Goal: Task Accomplishment & Management: Use online tool/utility

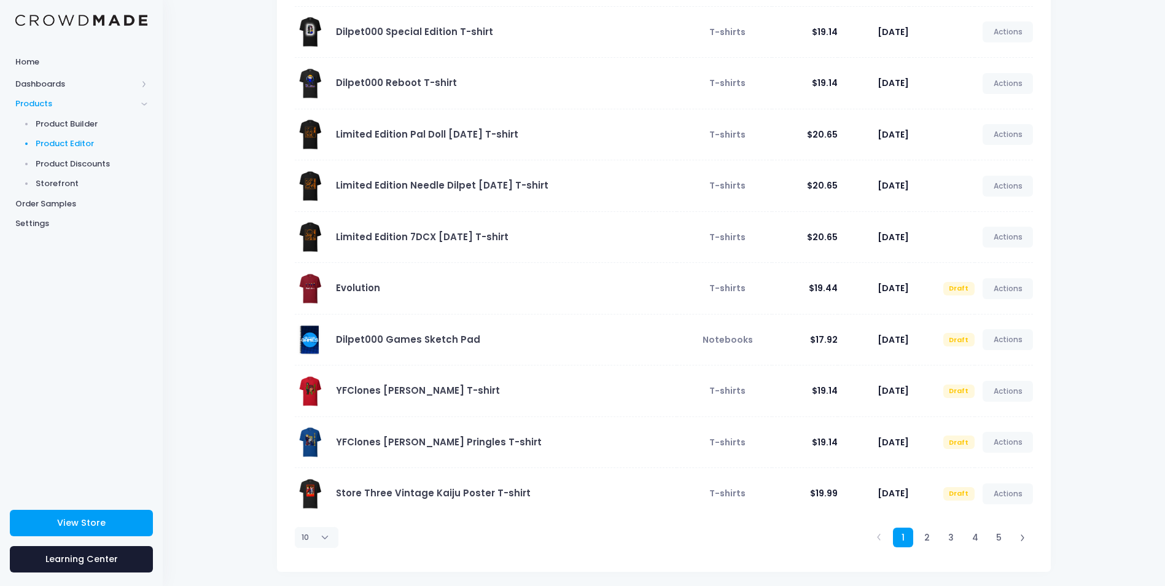
scroll to position [146, 0]
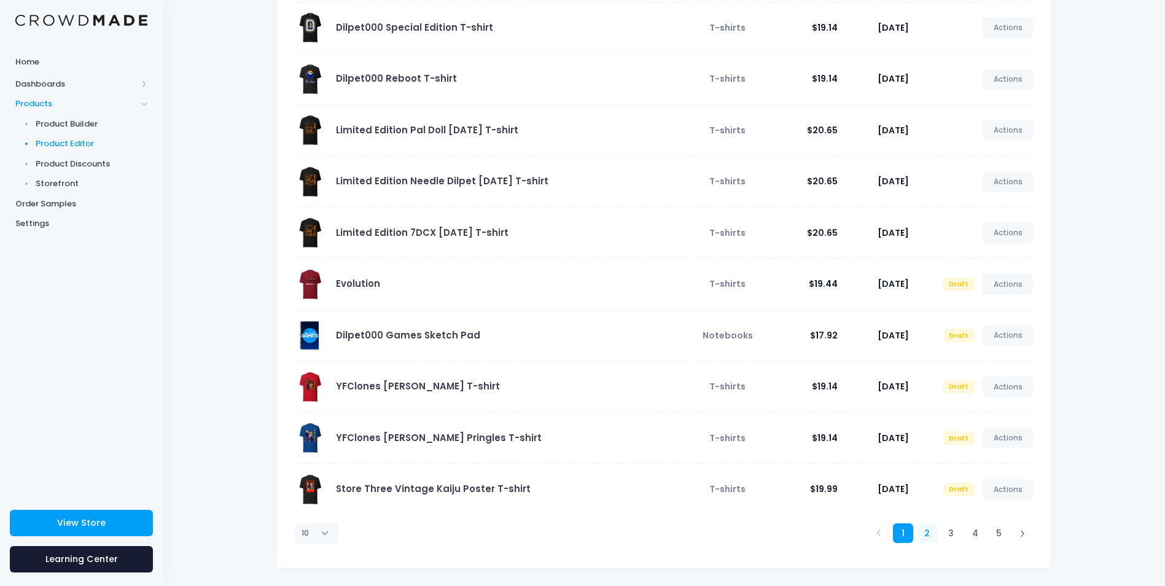
click at [926, 529] on link "2" at bounding box center [927, 533] width 20 height 20
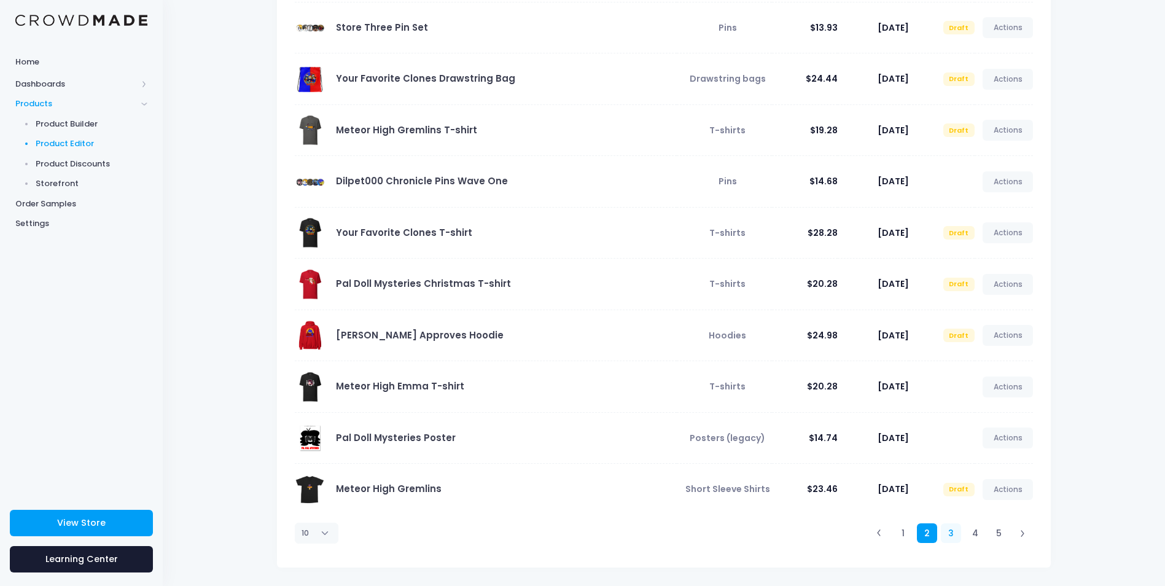
click at [954, 539] on link "3" at bounding box center [951, 533] width 20 height 20
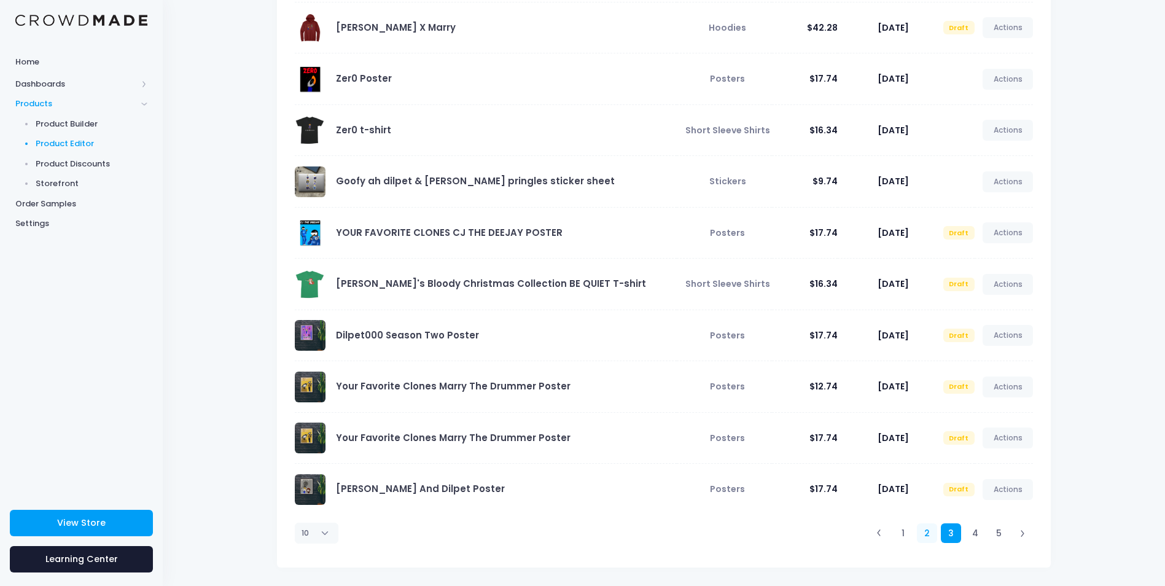
click at [930, 533] on link "2" at bounding box center [927, 533] width 20 height 20
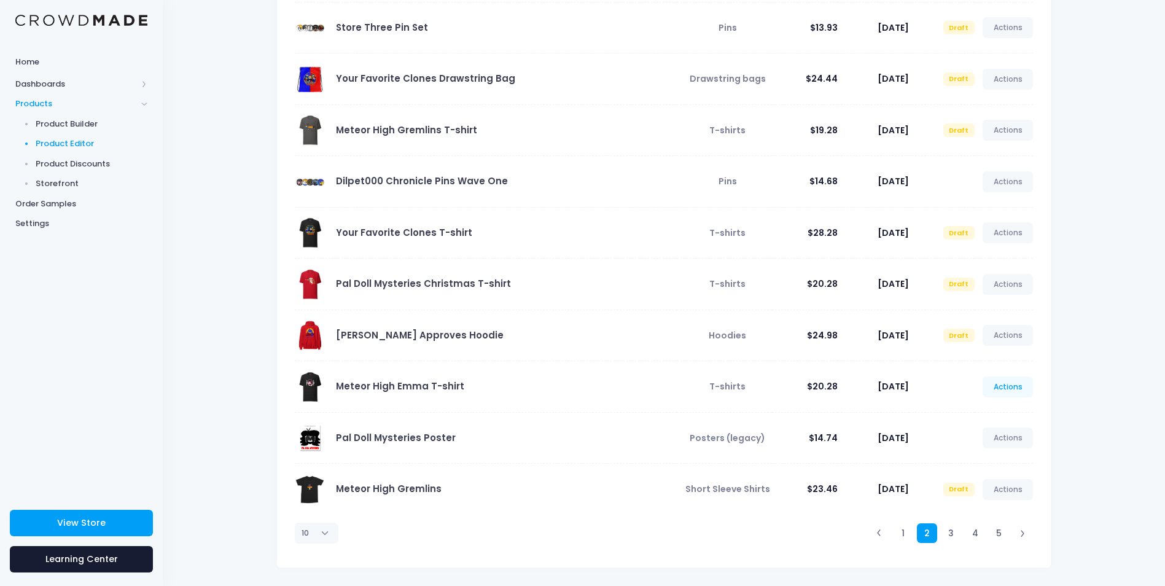
click at [1024, 384] on link "Actions" at bounding box center [1007, 386] width 50 height 21
click at [994, 455] on link "Unpublish" at bounding box center [994, 459] width 65 height 21
click at [1010, 462] on link "Unpublish" at bounding box center [994, 459] width 65 height 21
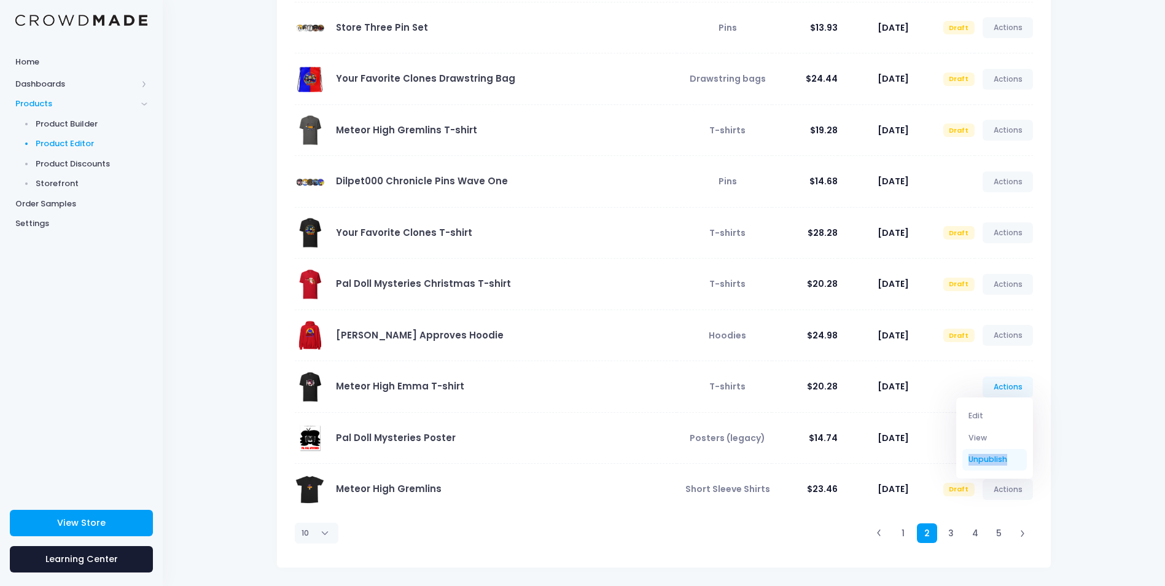
click at [1010, 462] on link "Unpublish" at bounding box center [994, 459] width 65 height 21
drag, startPoint x: 1010, startPoint y: 462, endPoint x: 993, endPoint y: 454, distance: 19.0
click at [993, 454] on link "Unpublish" at bounding box center [994, 459] width 65 height 21
click at [1004, 457] on link "Unpublish" at bounding box center [994, 459] width 65 height 21
click at [1094, 411] on div "All Active Draft Status Editor Guide Product Type Price Created Status Actions …" at bounding box center [664, 240] width 1002 height 692
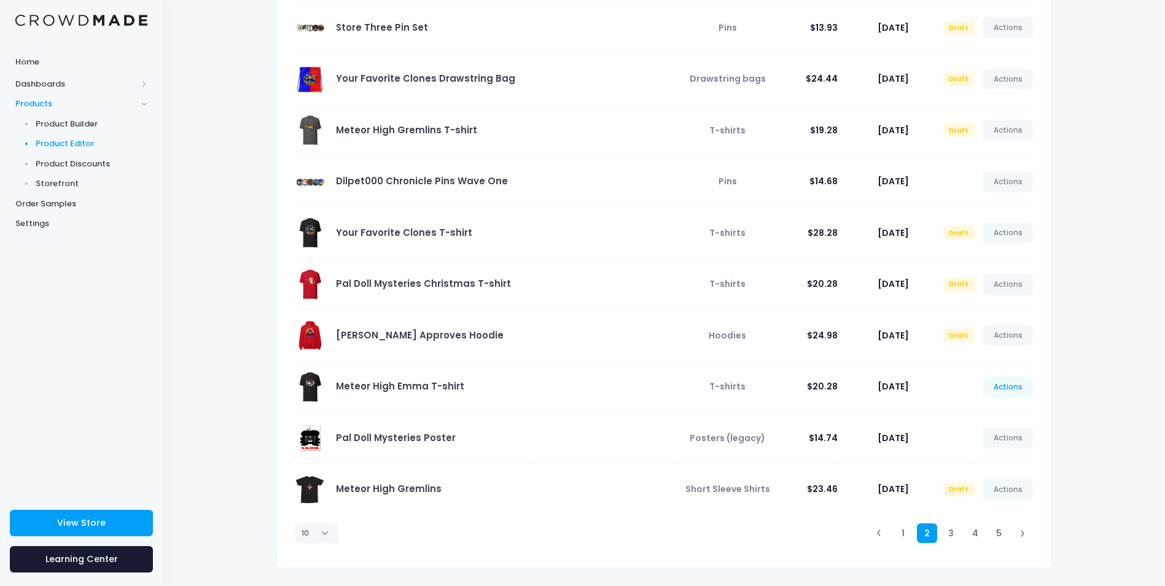
click at [1005, 391] on link "Actions" at bounding box center [1007, 386] width 50 height 21
click at [984, 460] on link "Unpublish" at bounding box center [994, 459] width 65 height 21
click at [984, 461] on link "Unpublish" at bounding box center [994, 459] width 65 height 21
drag, startPoint x: 1073, startPoint y: 386, endPoint x: 1091, endPoint y: 235, distance: 152.1
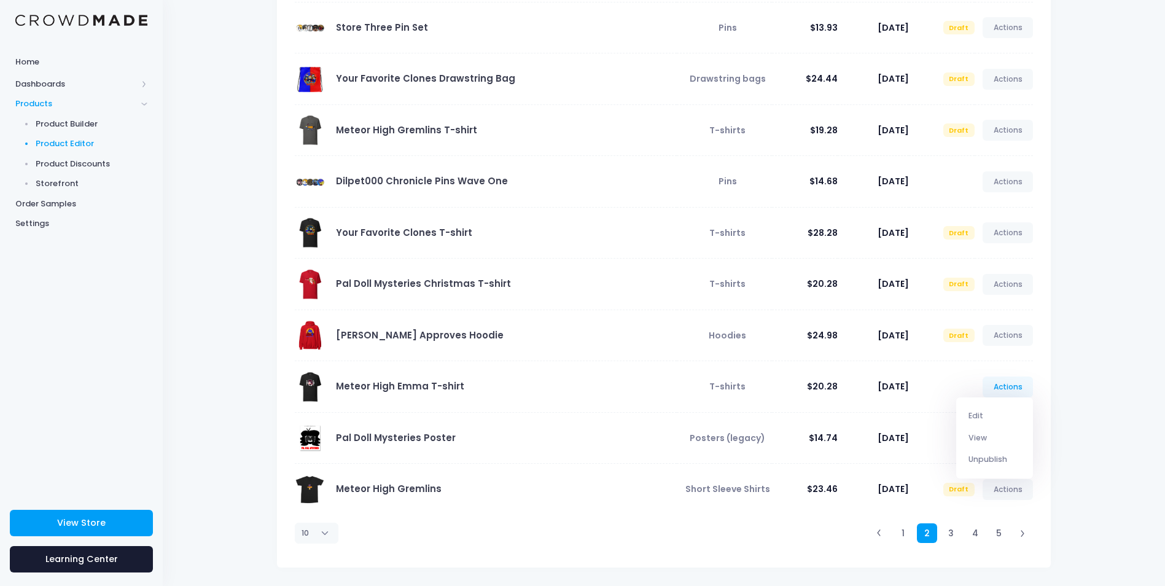
click at [1091, 235] on div "All Active Draft Status Editor Guide Product Type Price Created Status Actions …" at bounding box center [664, 240] width 1002 height 692
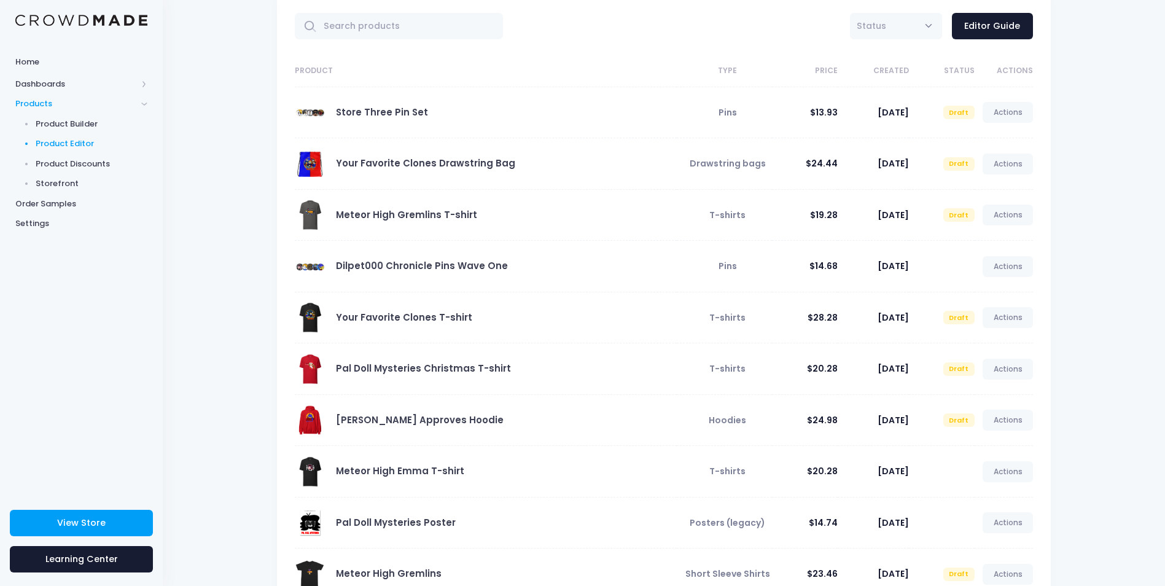
scroll to position [0, 0]
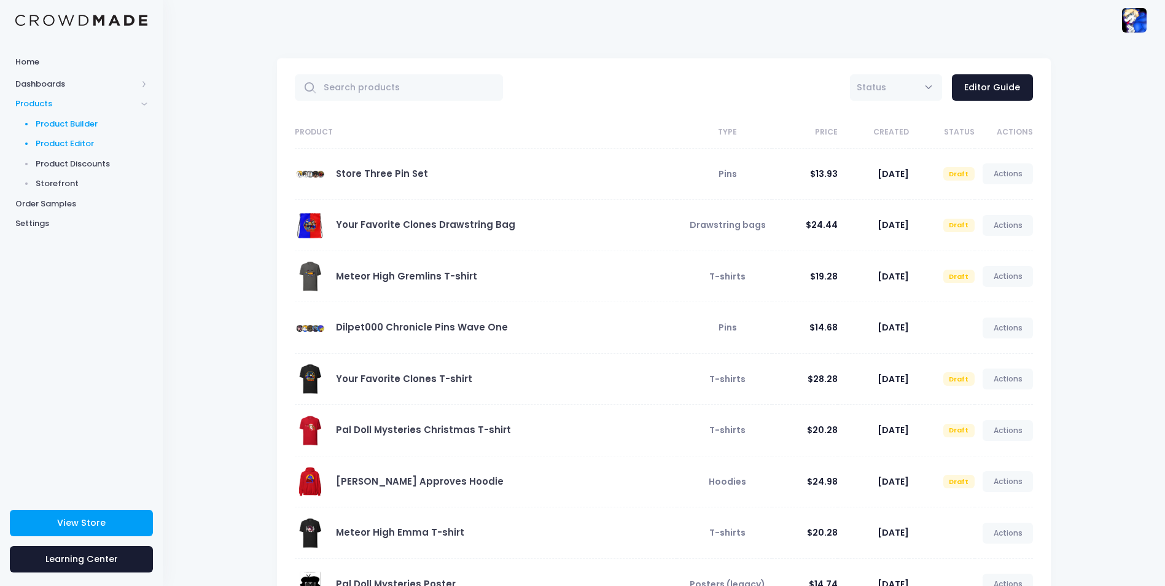
click at [50, 124] on span "Product Builder" at bounding box center [92, 124] width 112 height 12
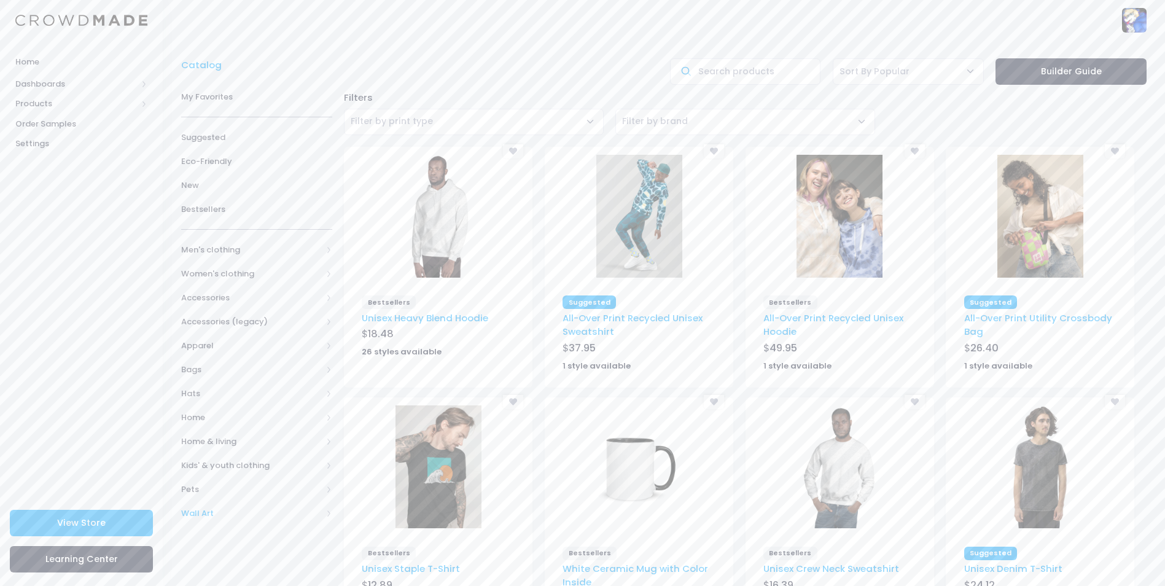
click at [214, 511] on span "Wall Art" at bounding box center [251, 513] width 141 height 12
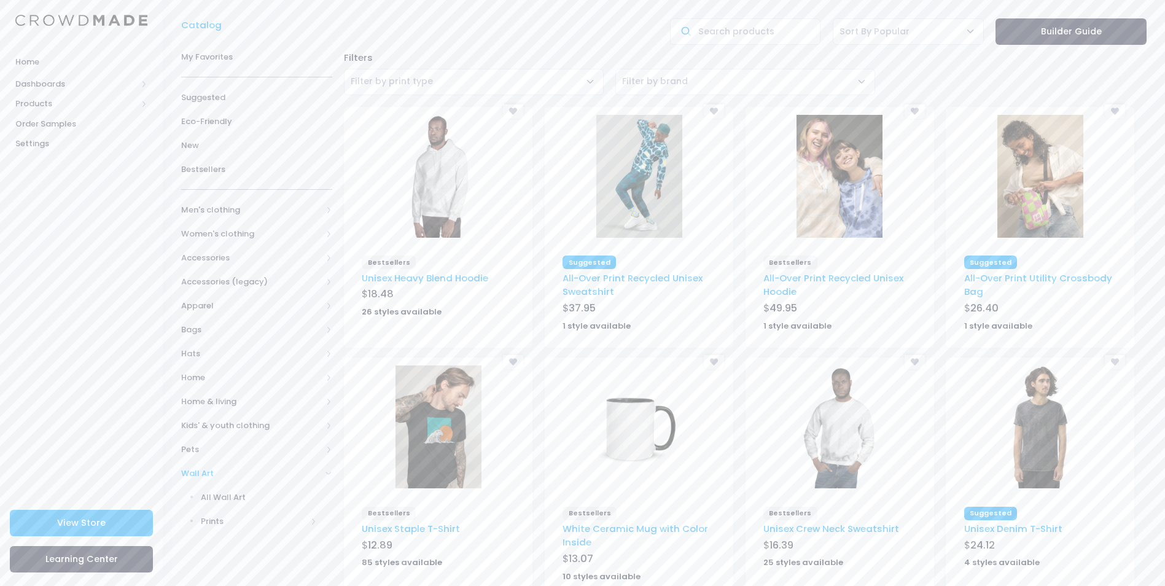
scroll to position [61, 0]
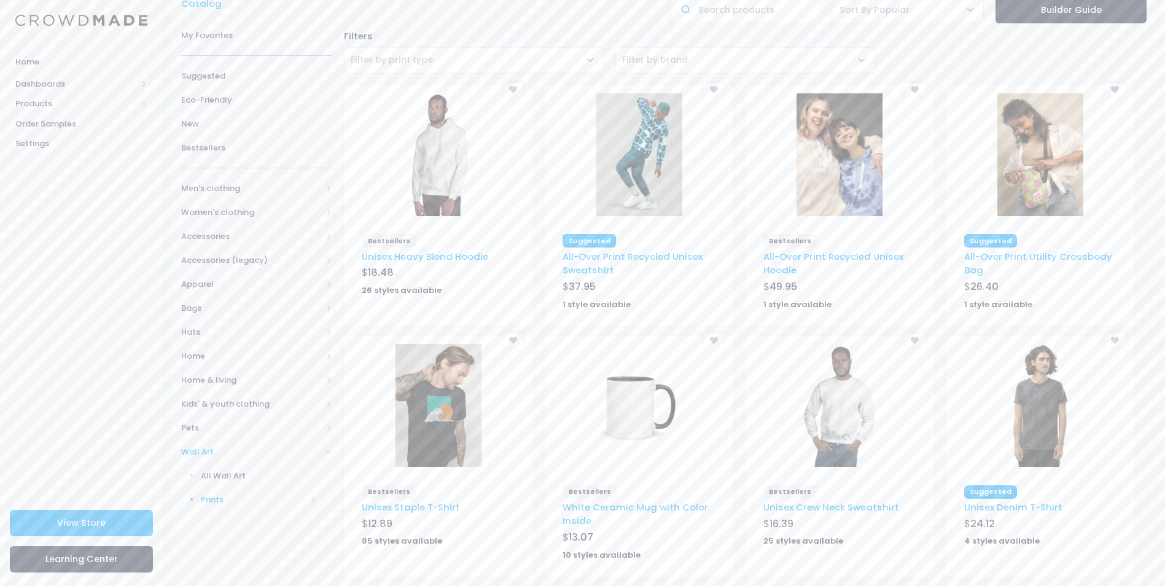
click at [239, 496] on span "Prints" at bounding box center [254, 500] width 106 height 12
click at [253, 523] on span "All Prints" at bounding box center [261, 524] width 110 height 12
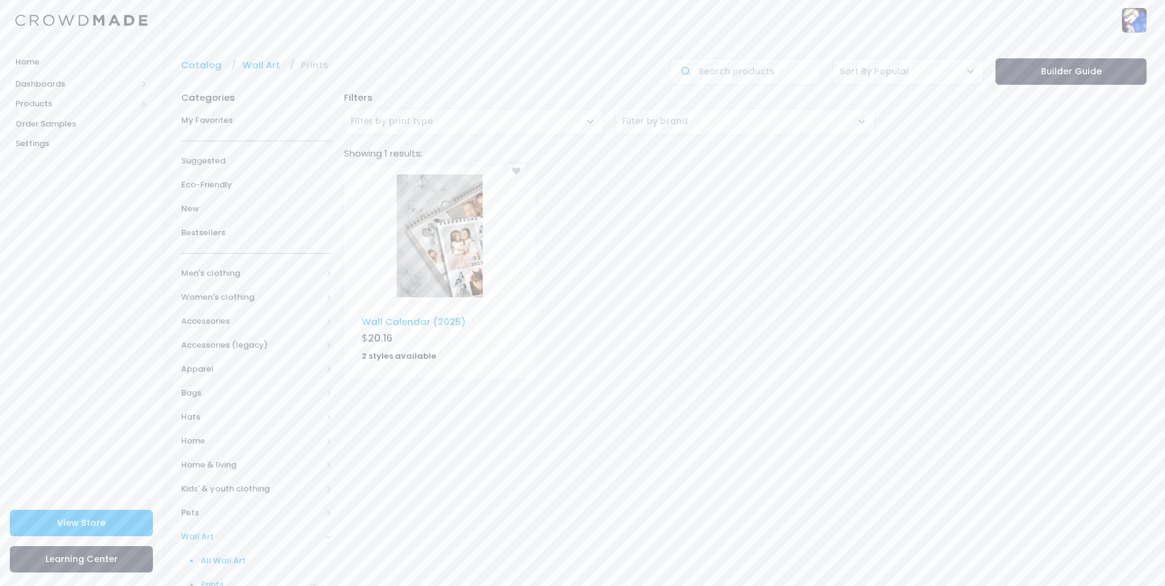
click at [240, 561] on span "All Wall Art" at bounding box center [259, 560] width 116 height 12
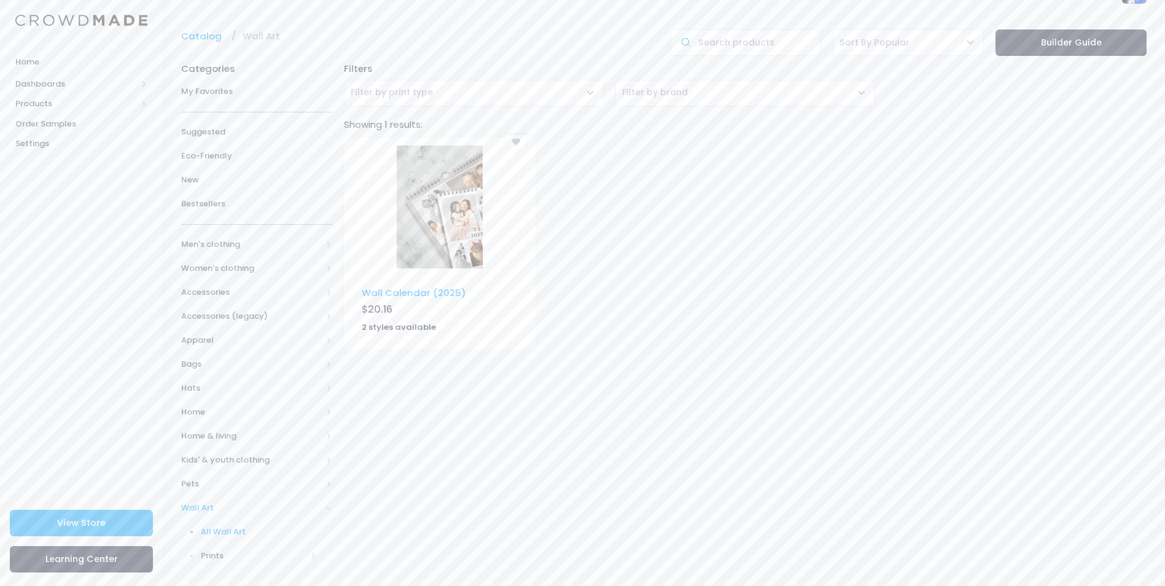
scroll to position [29, 0]
click at [233, 138] on link "Suggested" at bounding box center [256, 132] width 151 height 24
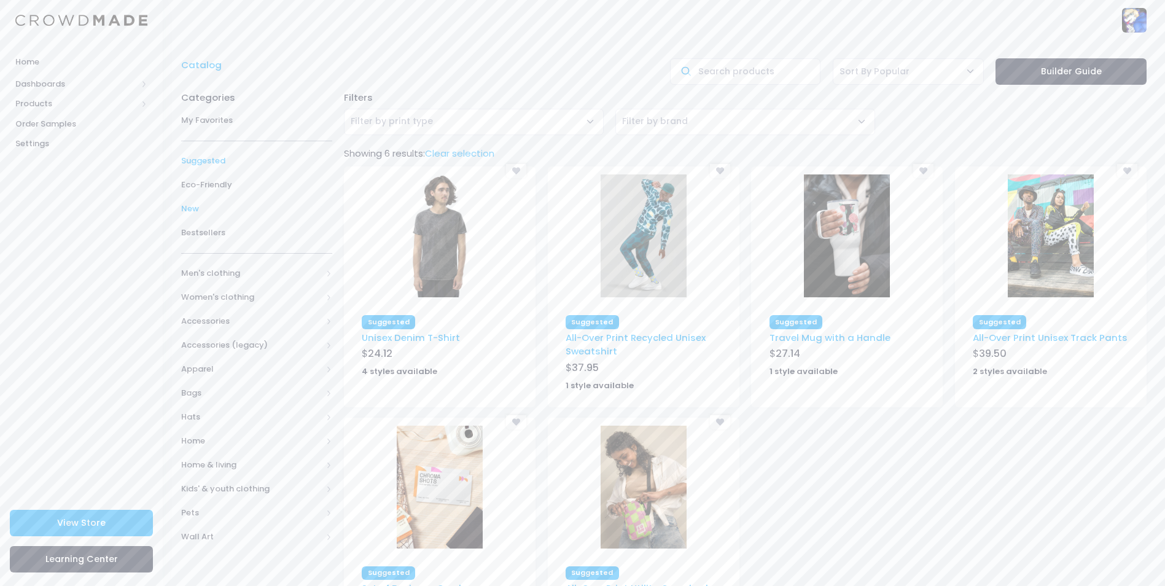
click at [205, 202] on link "New" at bounding box center [256, 209] width 151 height 24
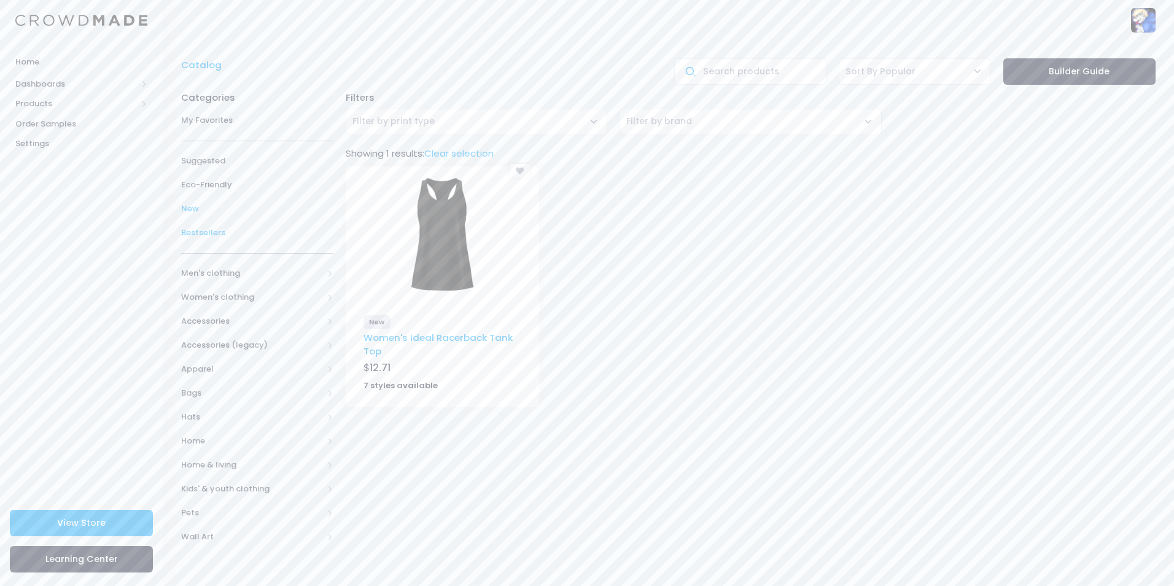
click at [196, 237] on span "Bestsellers" at bounding box center [257, 233] width 152 height 12
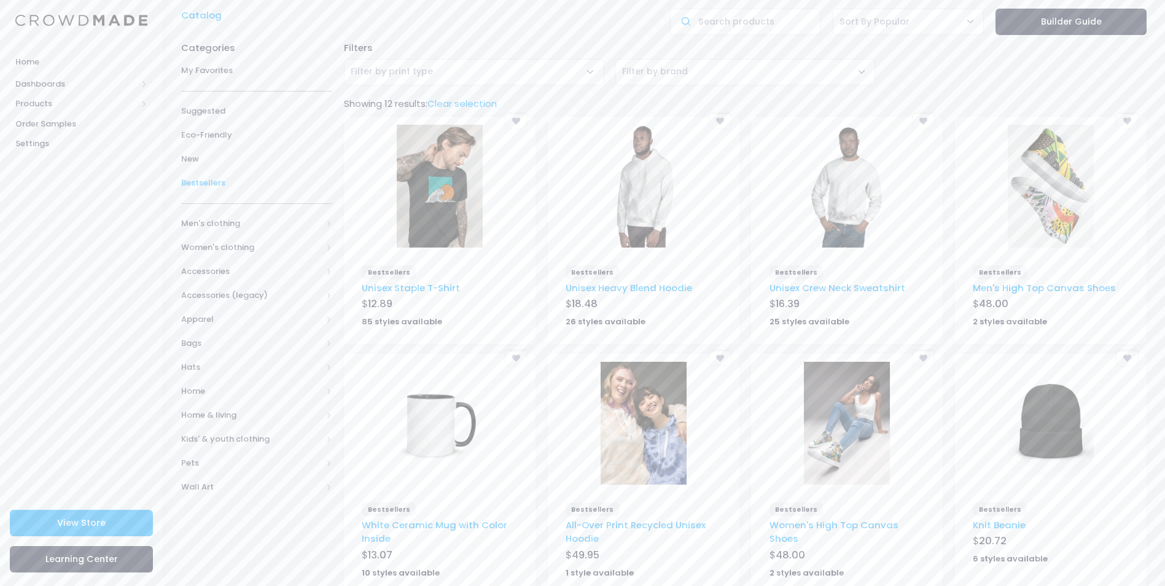
scroll to position [17, 0]
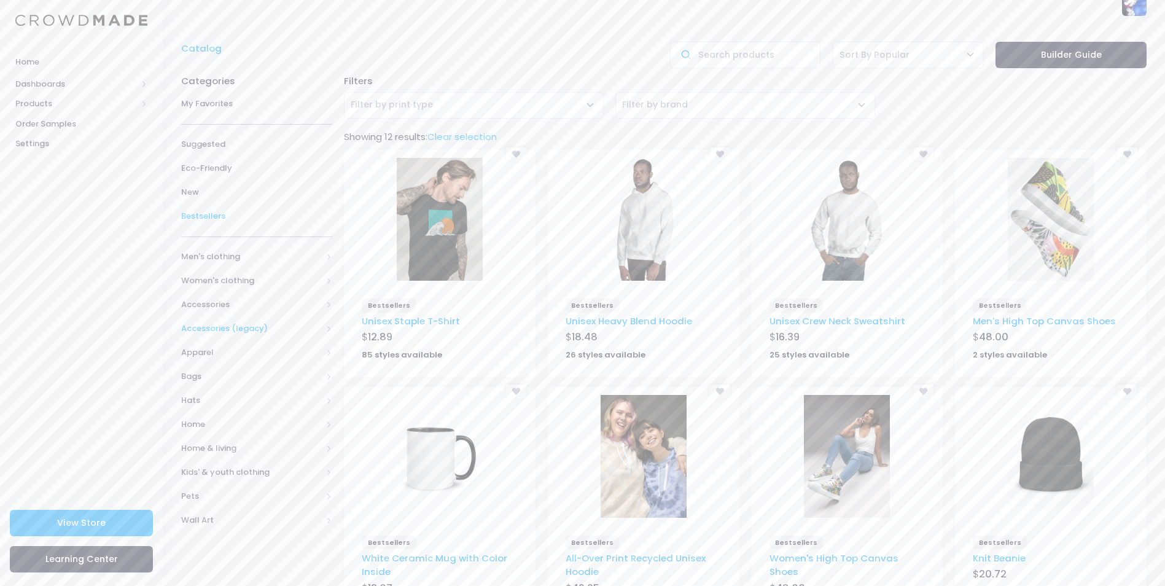
click at [249, 322] on span "Accessories (legacy)" at bounding box center [256, 329] width 151 height 24
click at [274, 349] on span "All Accessories (legacy)" at bounding box center [259, 352] width 116 height 12
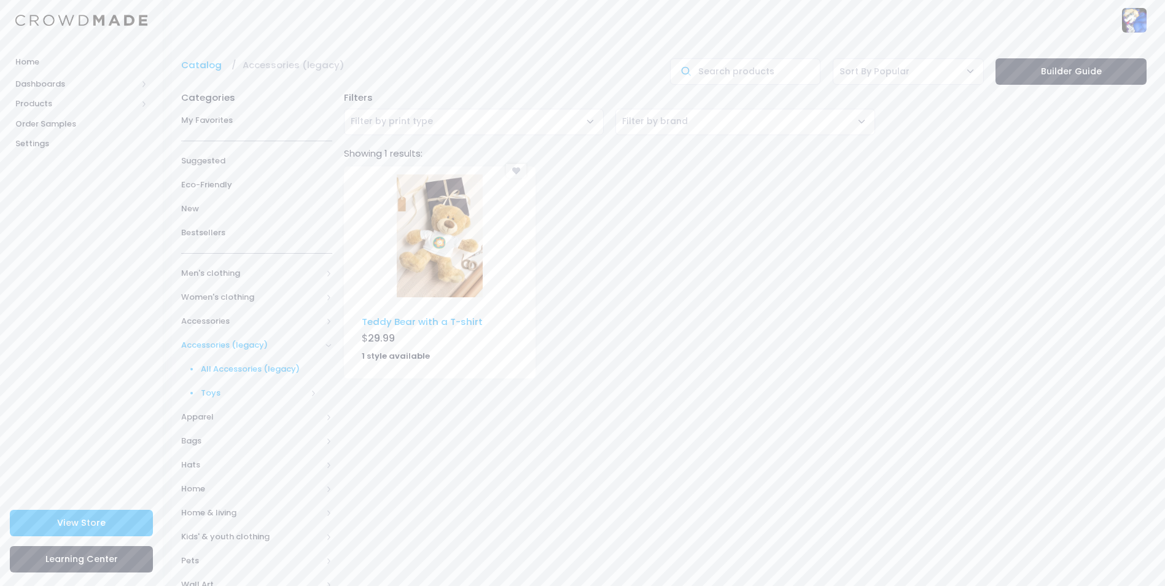
click at [230, 397] on span "Toys" at bounding box center [254, 393] width 106 height 12
click at [250, 434] on link "Plushies" at bounding box center [248, 441] width 167 height 24
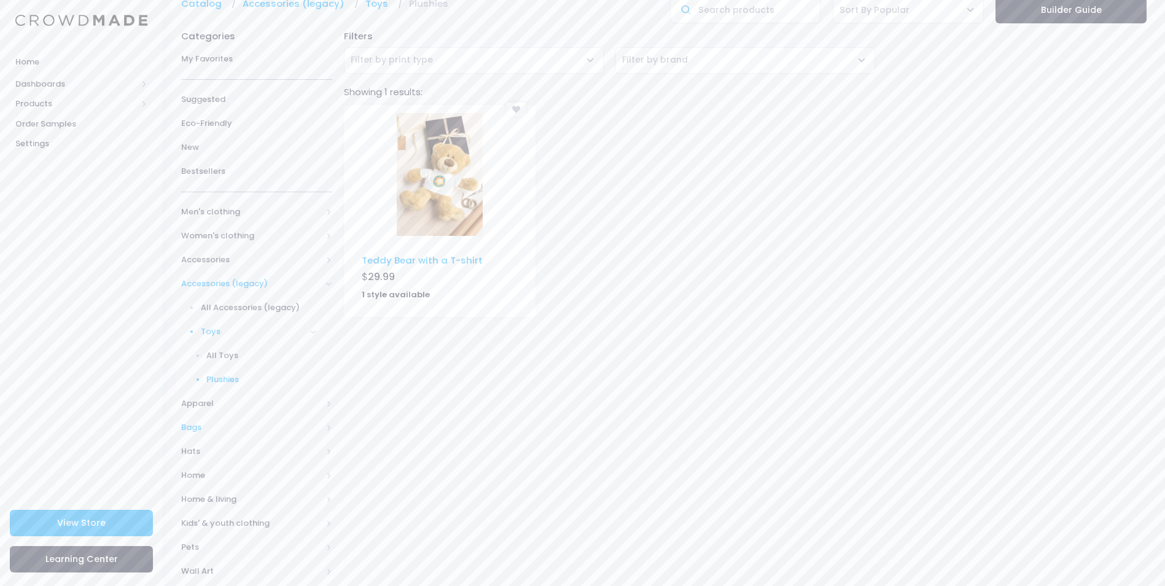
click at [230, 427] on span "Bags" at bounding box center [251, 427] width 141 height 12
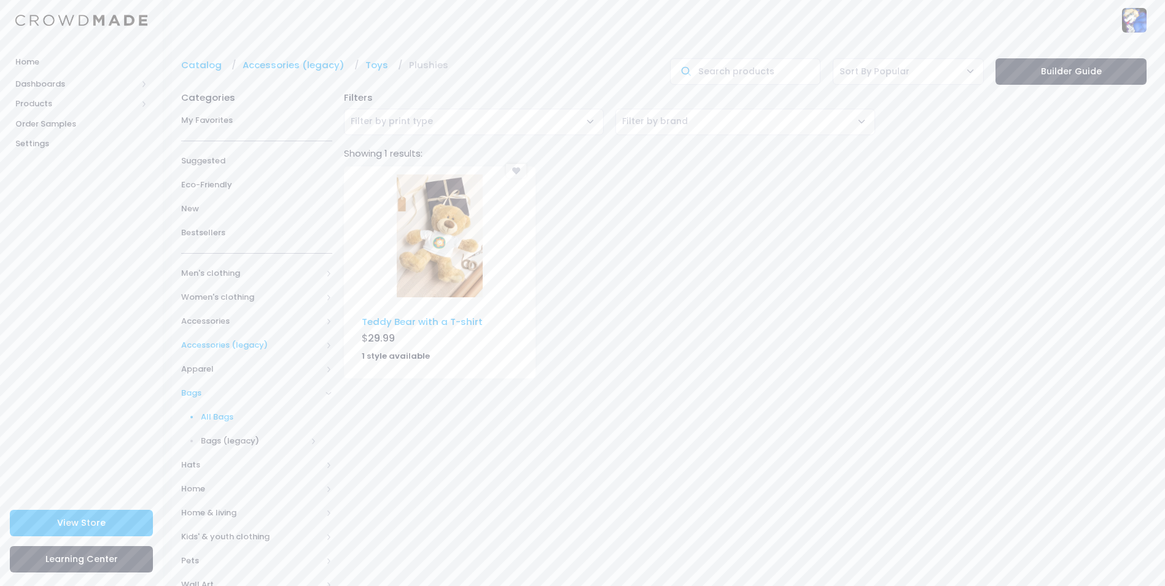
click at [241, 419] on span "All Bags" at bounding box center [259, 417] width 116 height 12
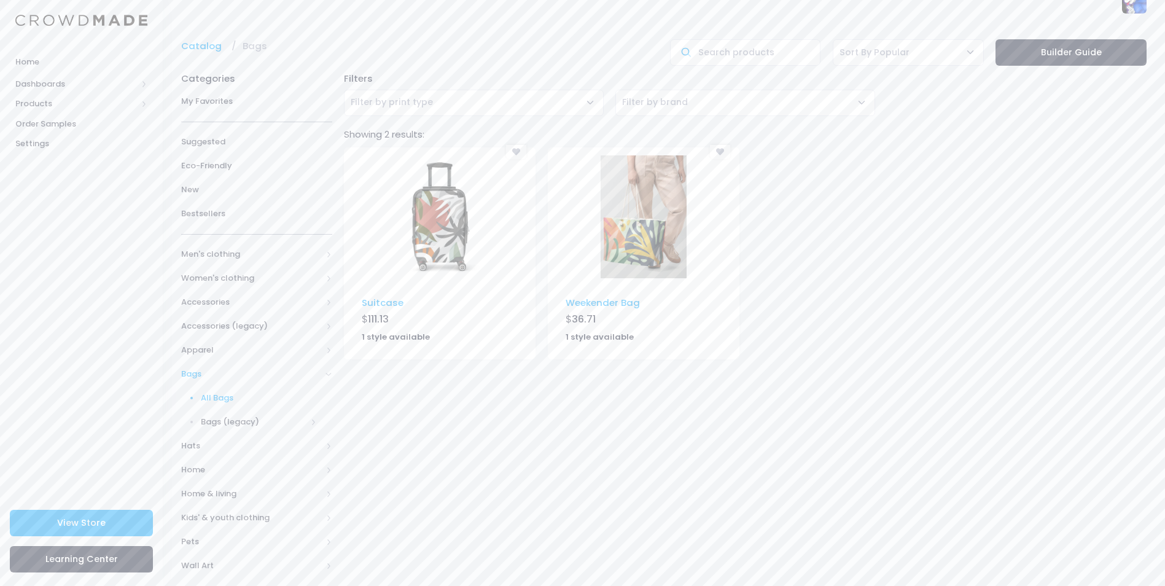
scroll to position [29, 0]
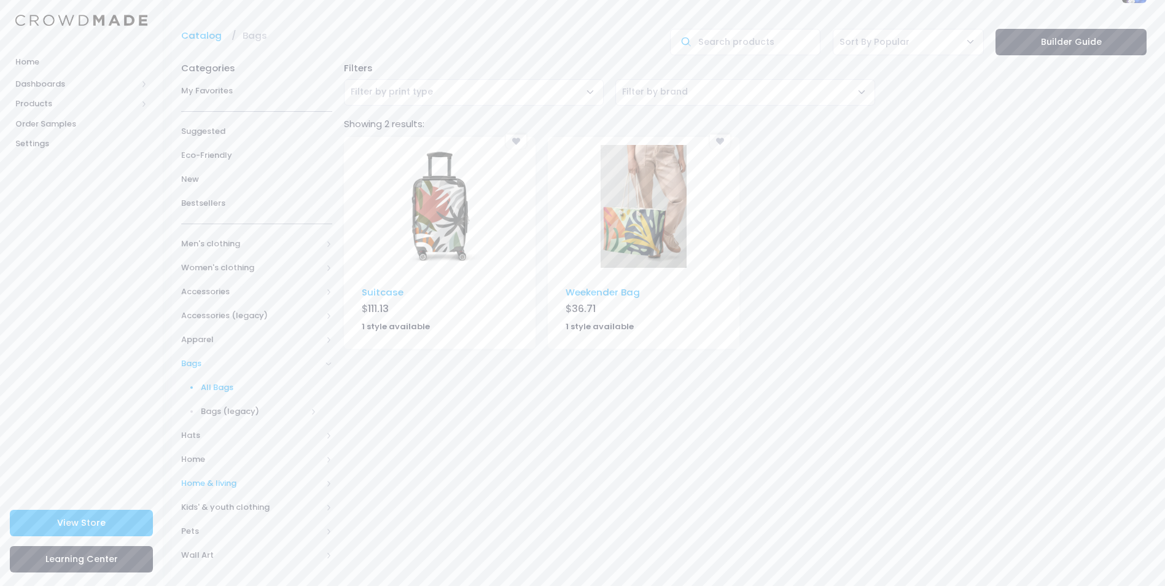
click at [239, 481] on span "Home & living" at bounding box center [251, 483] width 141 height 12
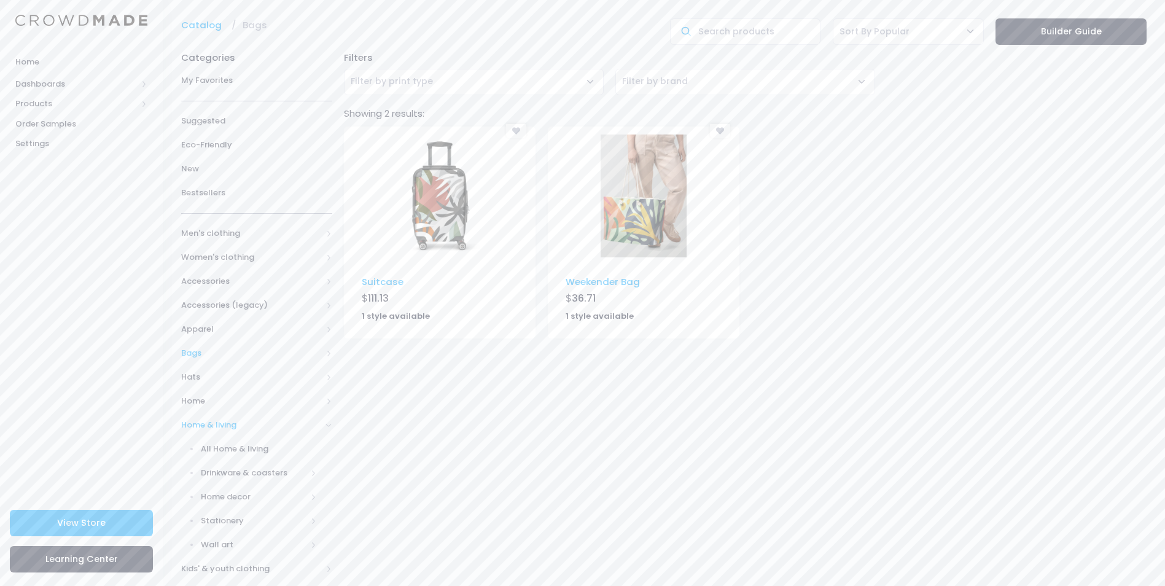
scroll to position [61, 0]
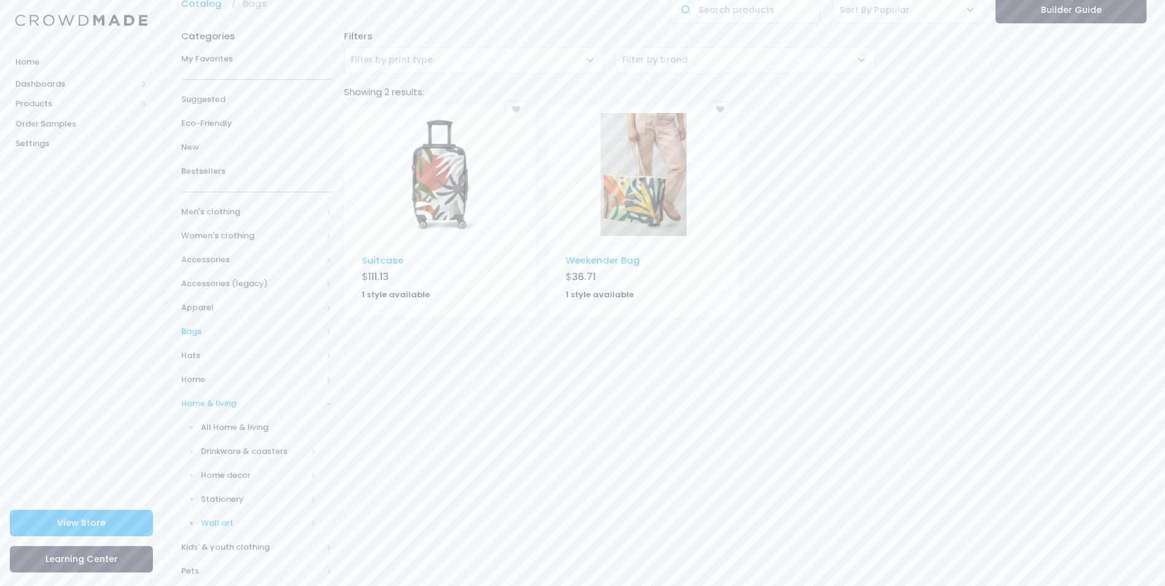
click at [241, 518] on span "Wall art" at bounding box center [254, 523] width 106 height 12
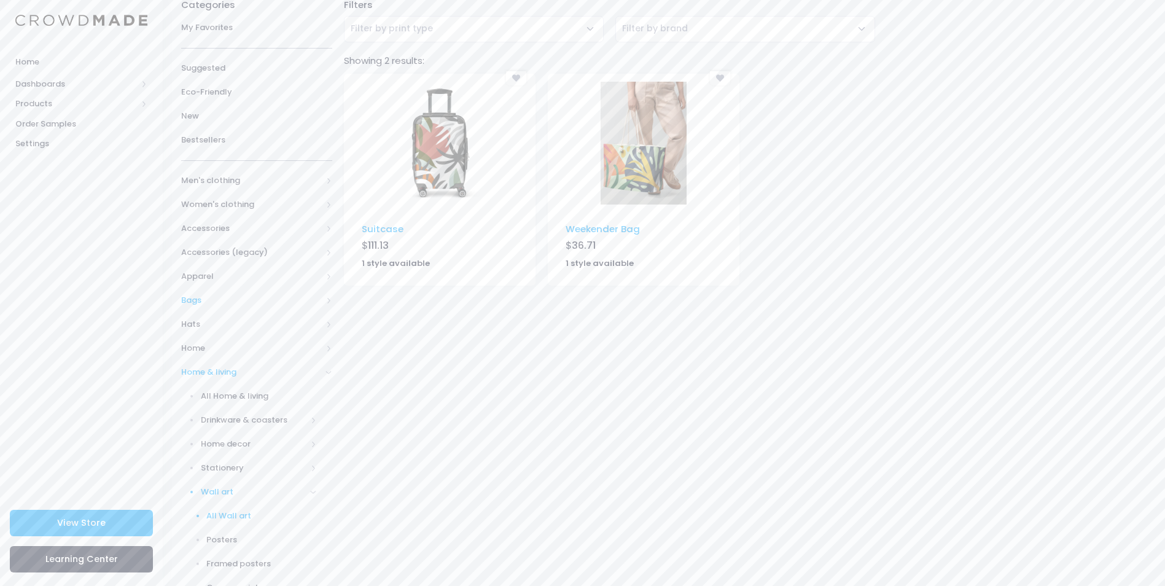
scroll to position [123, 0]
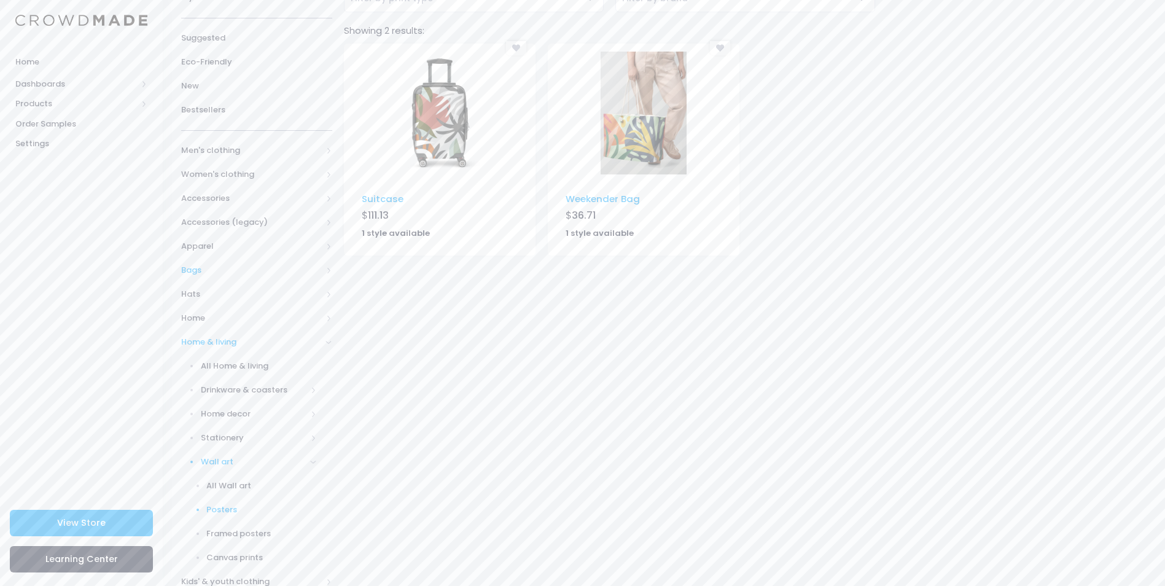
click at [264, 502] on link "Posters" at bounding box center [248, 510] width 167 height 24
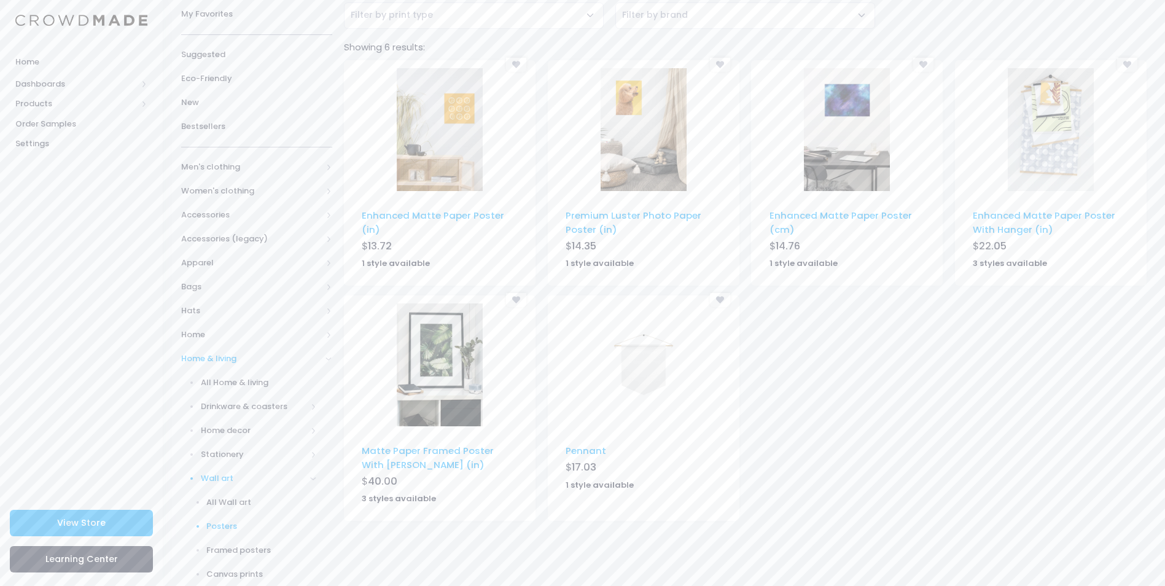
scroll to position [123, 0]
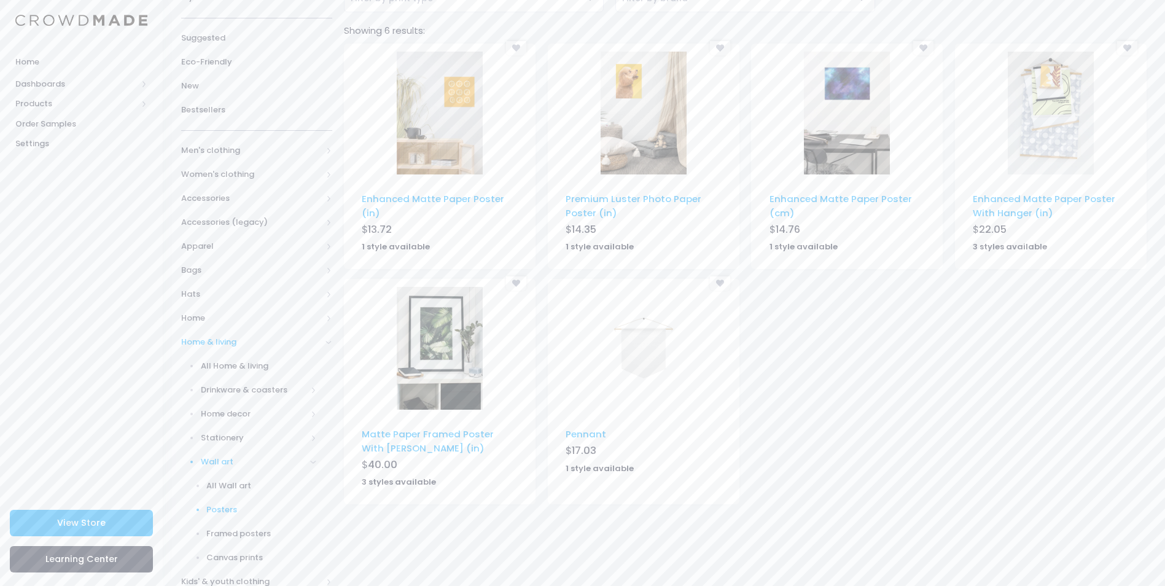
click at [640, 136] on img at bounding box center [644, 113] width 86 height 123
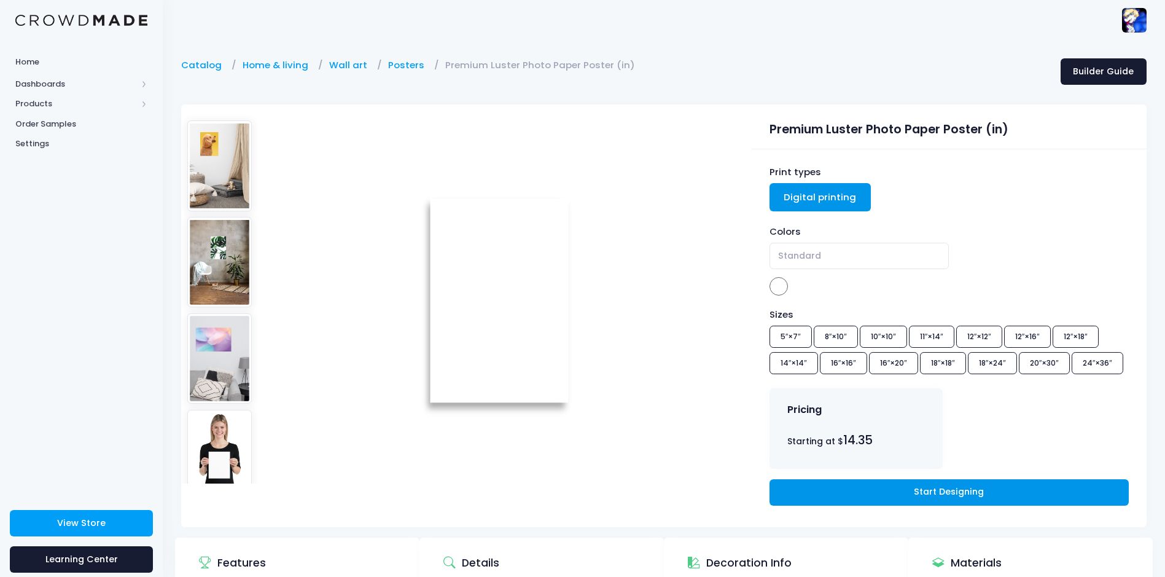
click at [951, 493] on link "Start Designing" at bounding box center [948, 492] width 359 height 26
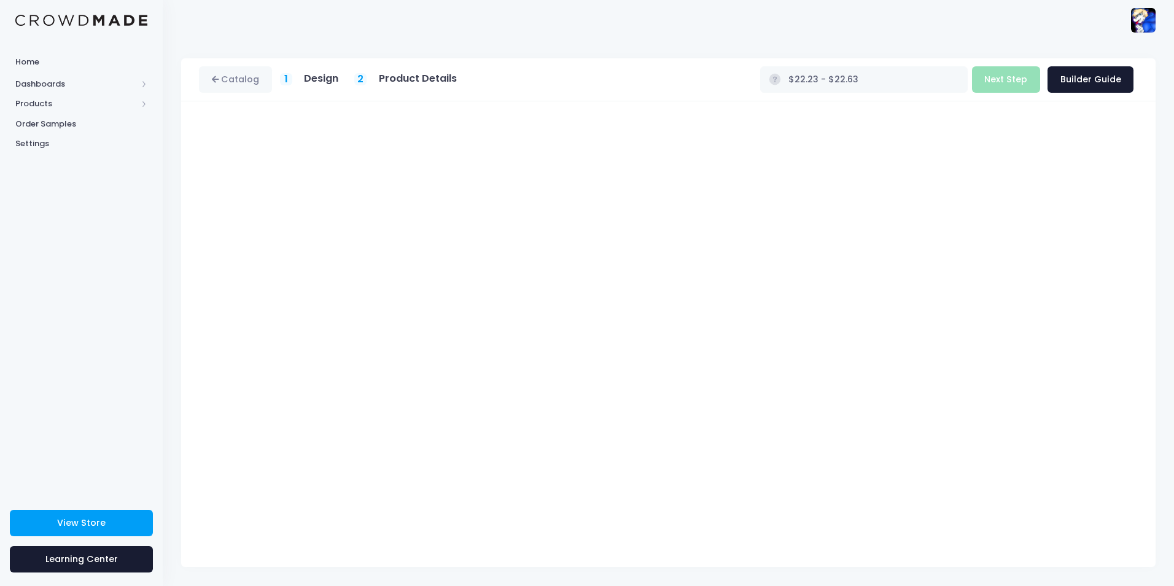
type input "$22.23"
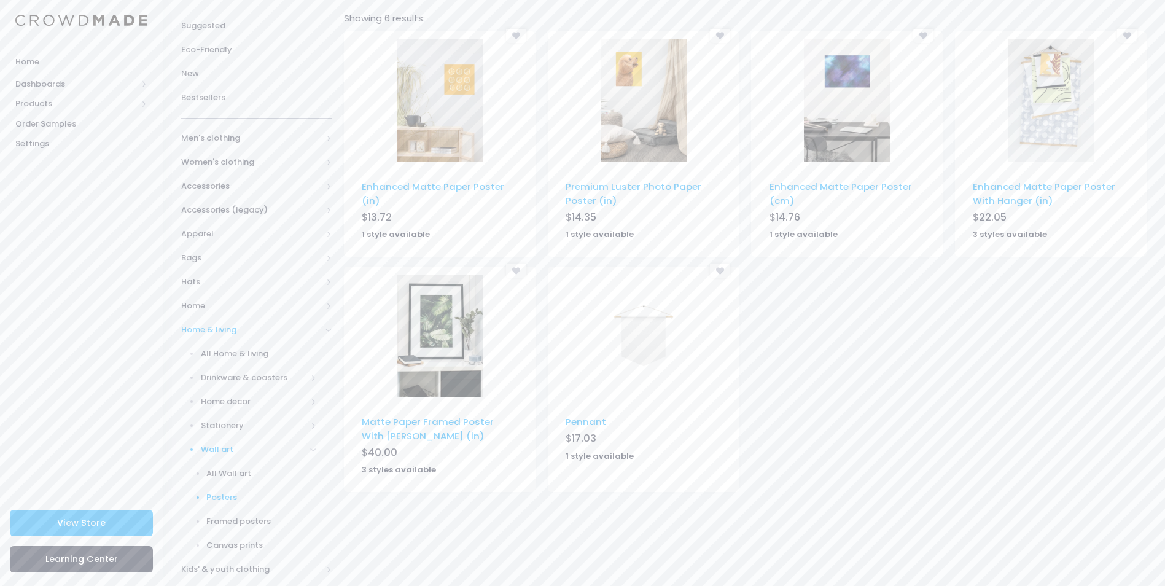
scroll to position [123, 0]
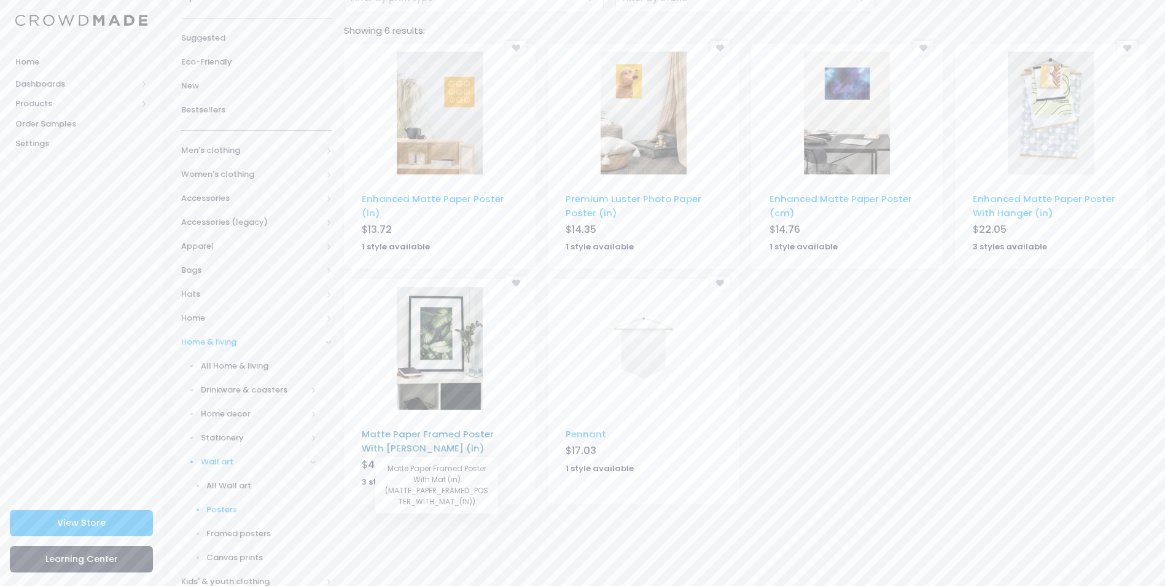
click at [481, 433] on link "Matte Paper Framed Poster With [PERSON_NAME] (in)" at bounding box center [428, 440] width 132 height 26
click at [251, 434] on span "Stationery" at bounding box center [254, 438] width 106 height 12
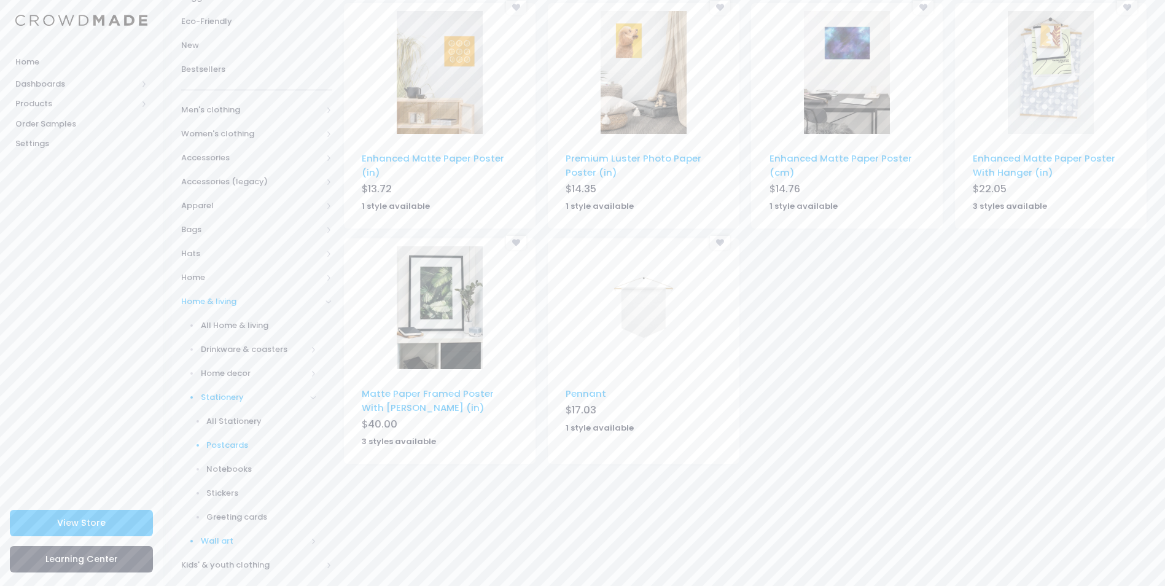
scroll to position [221, 0]
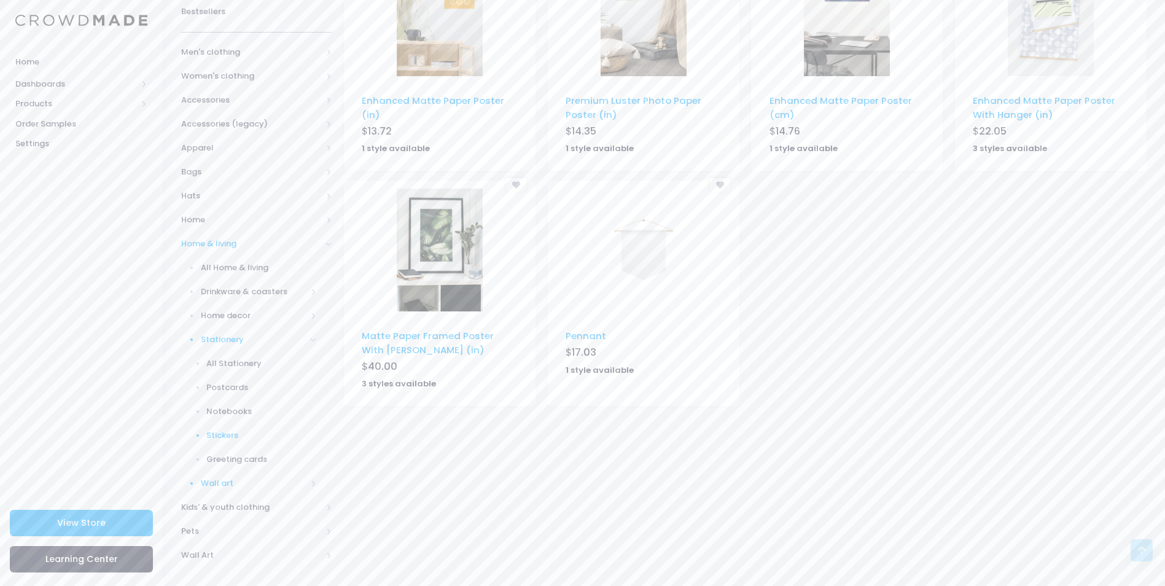
click at [251, 437] on span "Stickers" at bounding box center [261, 435] width 110 height 12
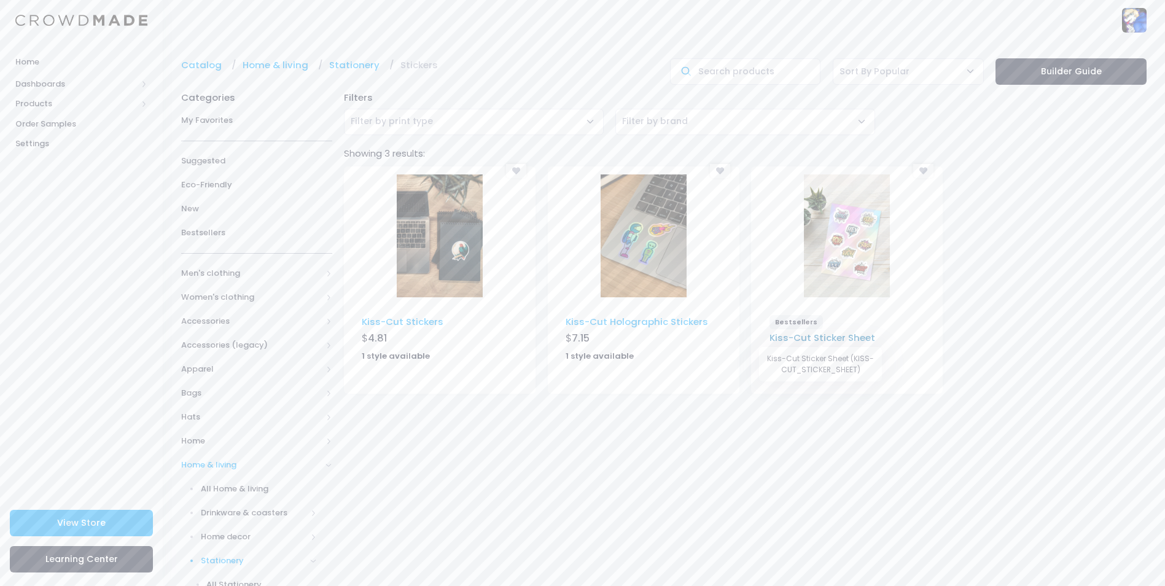
click at [868, 337] on link "Kiss-Cut Sticker Sheet" at bounding box center [822, 337] width 106 height 13
